Goal: Task Accomplishment & Management: Use online tool/utility

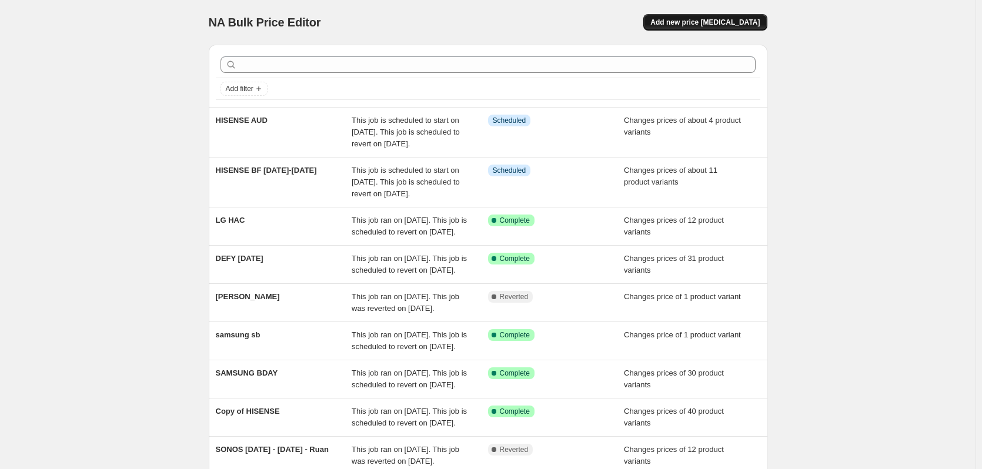
click at [721, 24] on span "Add new price [MEDICAL_DATA]" at bounding box center [705, 22] width 109 height 9
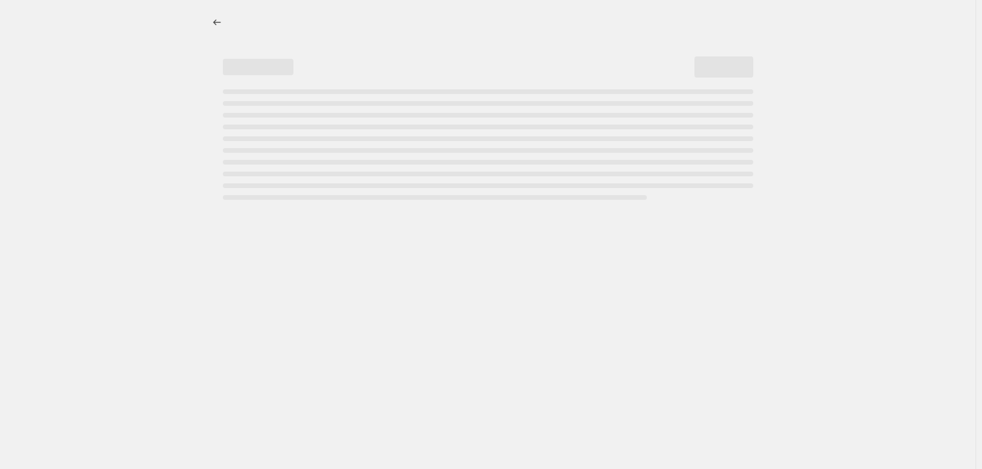
select select "percentage"
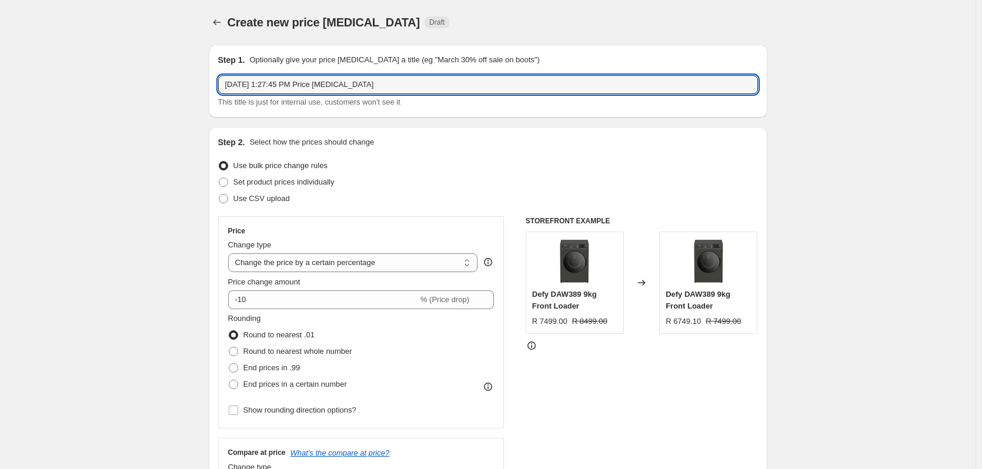
drag, startPoint x: 410, startPoint y: 82, endPoint x: 113, endPoint y: 136, distance: 301.8
type input "DEFY [DATE]-[DATE]"
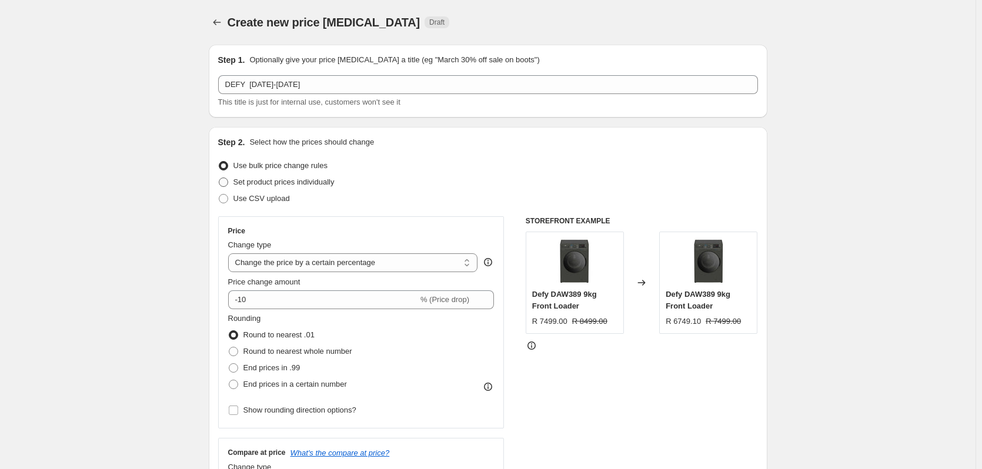
click at [228, 183] on span at bounding box center [223, 182] width 9 height 9
click at [219, 178] on input "Set product prices individually" at bounding box center [219, 178] width 1 height 1
radio input "true"
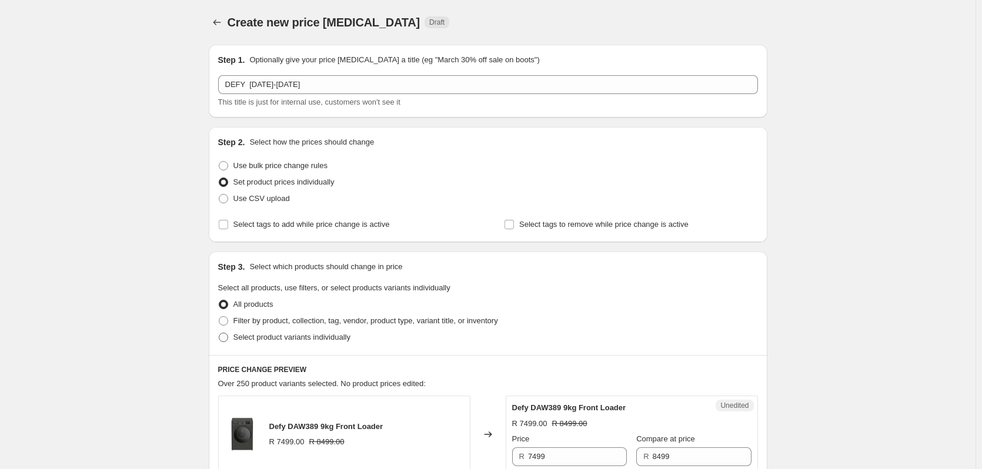
click at [226, 337] on span at bounding box center [223, 337] width 9 height 9
click at [219, 334] on input "Select product variants individually" at bounding box center [219, 333] width 1 height 1
radio input "true"
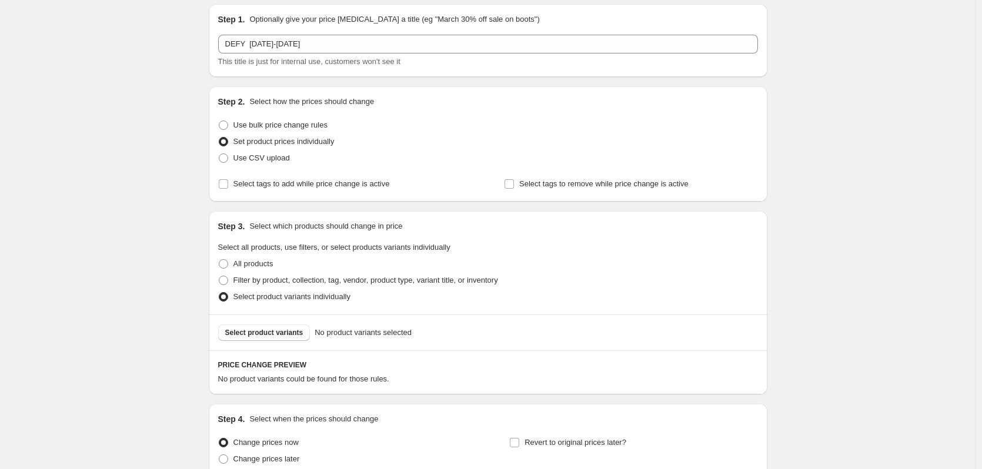
scroll to position [148, 0]
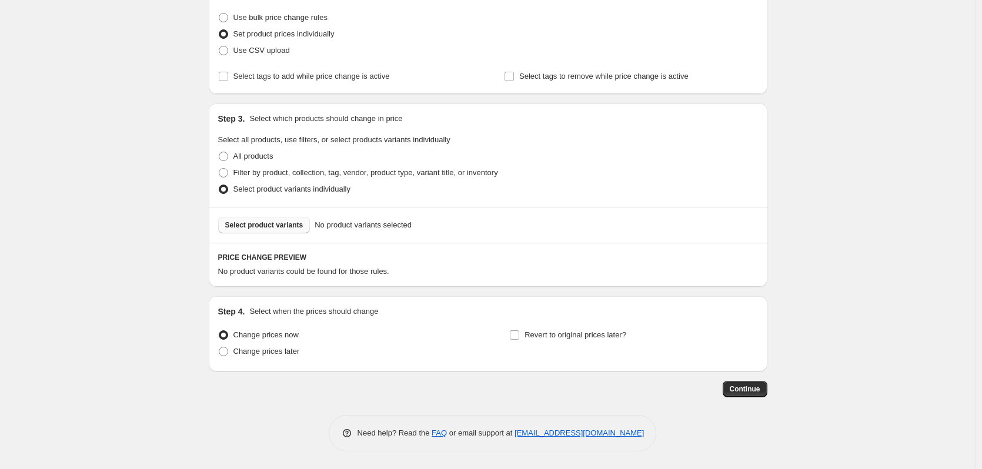
click at [245, 224] on span "Select product variants" at bounding box center [264, 225] width 78 height 9
